Goal: Transaction & Acquisition: Purchase product/service

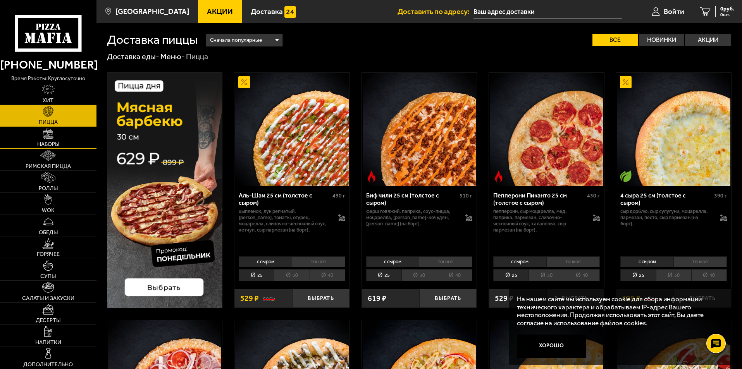
click at [54, 139] on link "Наборы" at bounding box center [48, 138] width 96 height 22
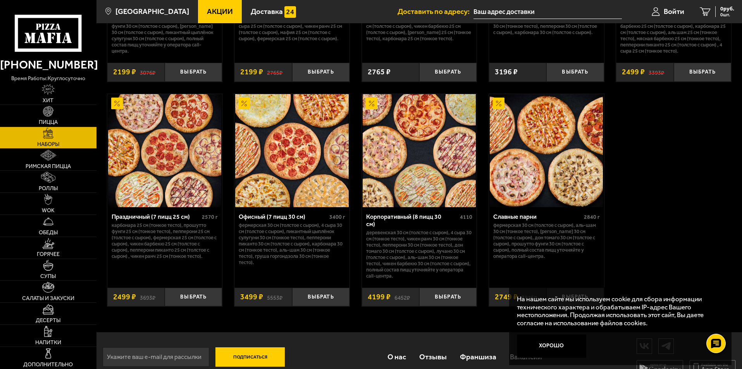
scroll to position [1171, 0]
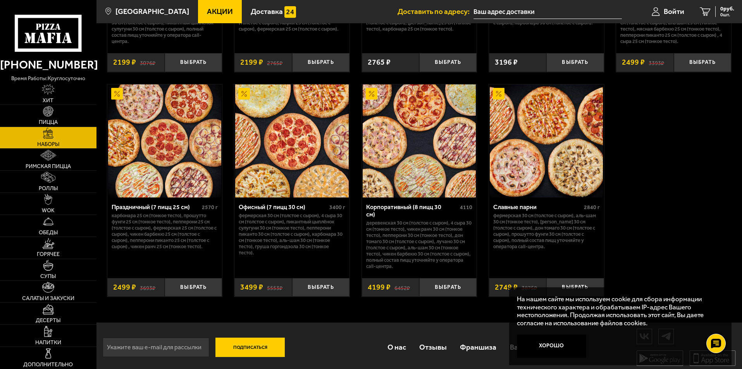
click at [411, 160] on img at bounding box center [418, 140] width 113 height 113
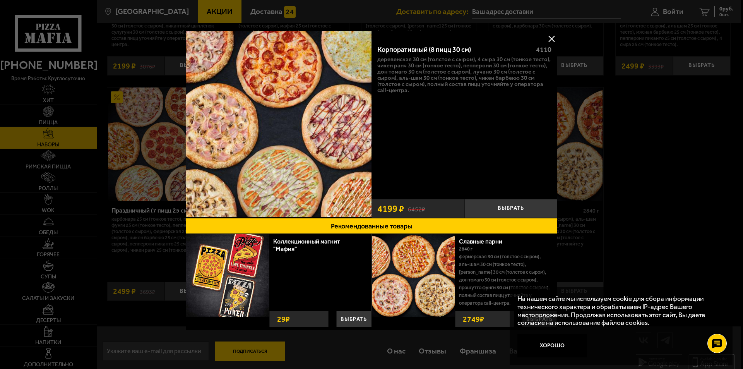
click at [550, 37] on button at bounding box center [552, 39] width 12 height 12
